Goal: Find specific page/section: Find specific page/section

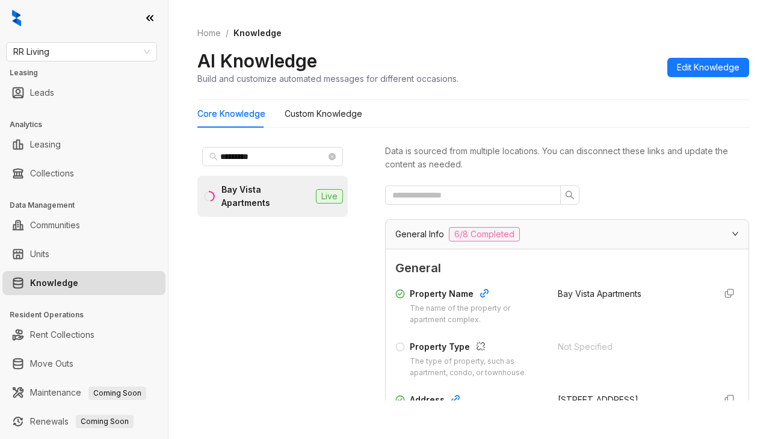
scroll to position [120, 0]
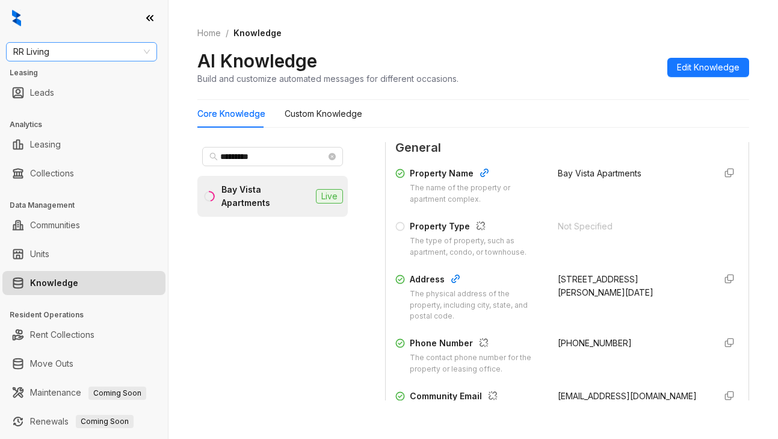
click at [90, 52] on span "RR Living" at bounding box center [81, 52] width 137 height 18
type input "**********"
click at [61, 71] on div "[PERSON_NAME] [PERSON_NAME]" at bounding box center [82, 75] width 132 height 13
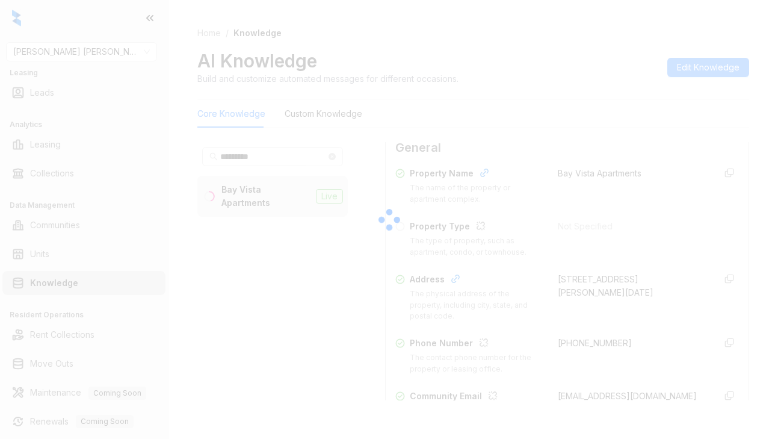
click at [634, 167] on div at bounding box center [389, 219] width 778 height 439
click at [623, 123] on div at bounding box center [389, 219] width 778 height 439
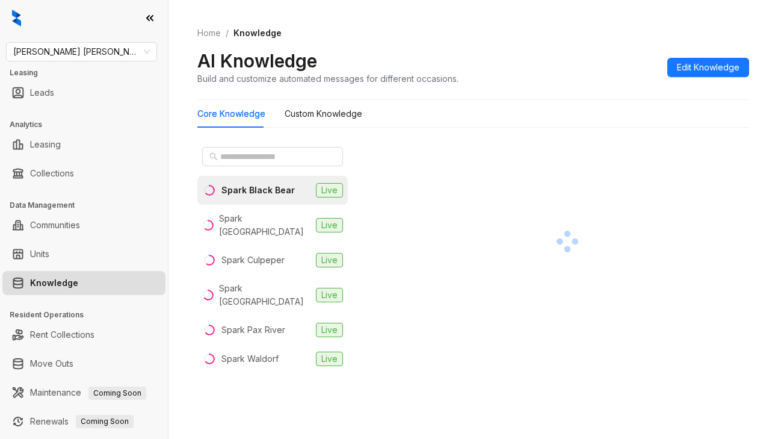
click at [601, 104] on div "Core Knowledge Custom Knowledge" at bounding box center [473, 114] width 552 height 28
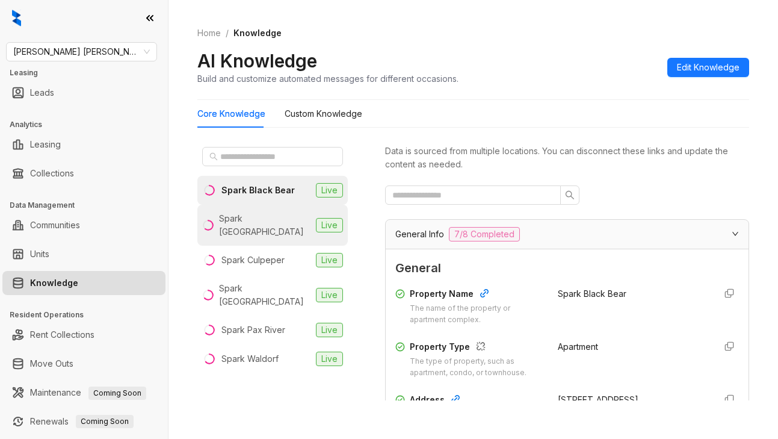
click at [286, 215] on div "Spark [GEOGRAPHIC_DATA]" at bounding box center [265, 225] width 92 height 26
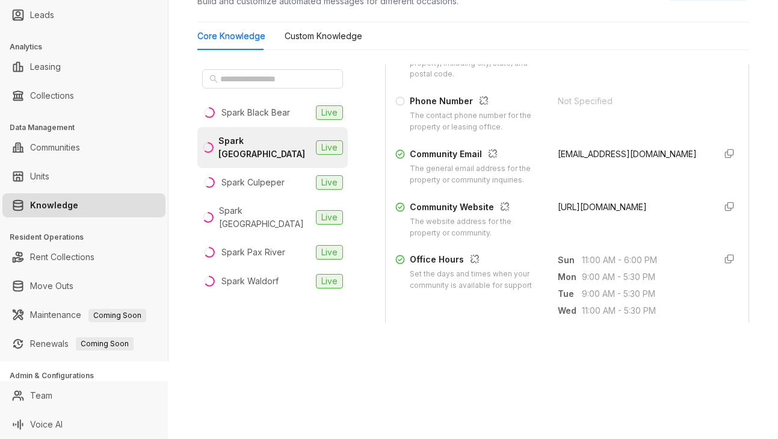
scroll to position [301, 0]
